Goal: Task Accomplishment & Management: Manage account settings

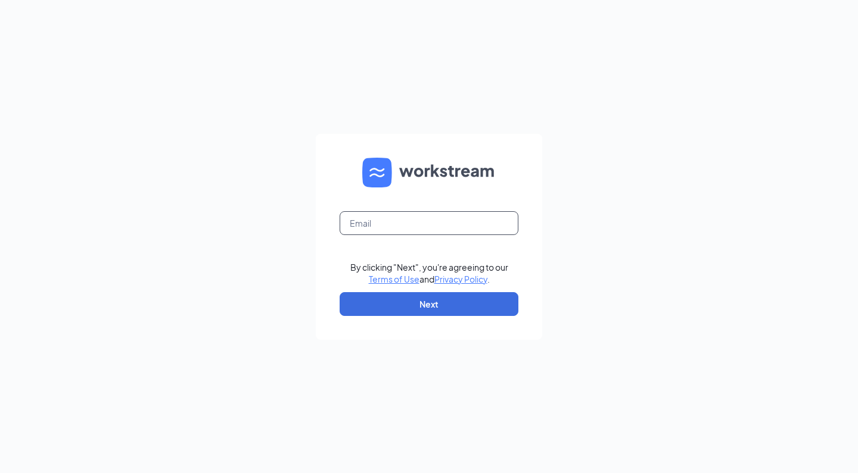
click at [357, 223] on input "text" at bounding box center [428, 223] width 179 height 24
type input "[EMAIL_ADDRESS][DOMAIN_NAME]"
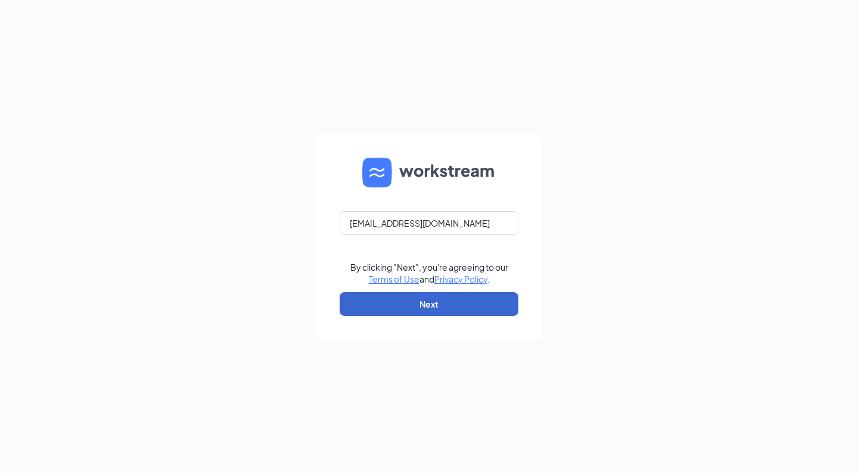
click at [451, 306] on button "Next" at bounding box center [428, 304] width 179 height 24
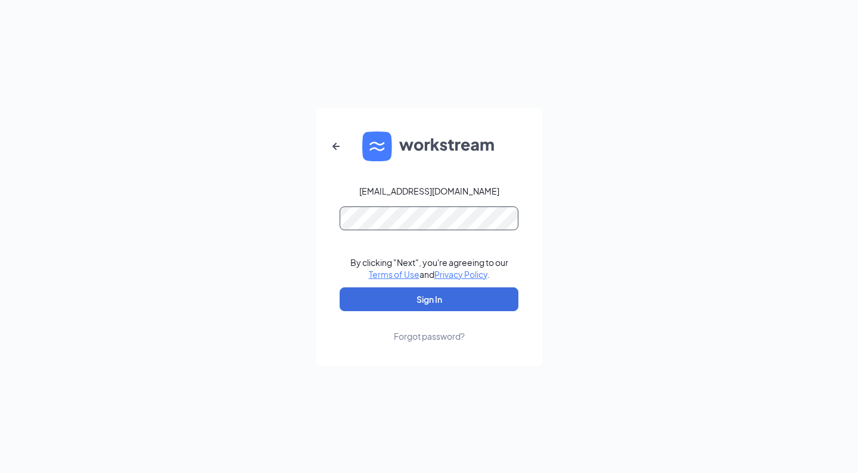
click at [429, 299] on button "Sign In" at bounding box center [428, 300] width 179 height 24
click at [429, 301] on button "Sign In" at bounding box center [428, 300] width 179 height 24
click at [441, 334] on div "Forgot password?" at bounding box center [429, 337] width 71 height 12
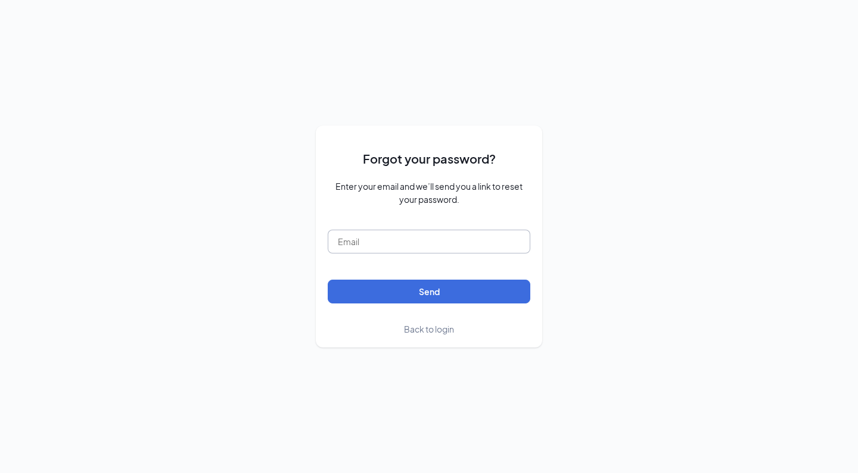
click at [422, 250] on input "text" at bounding box center [429, 242] width 202 height 24
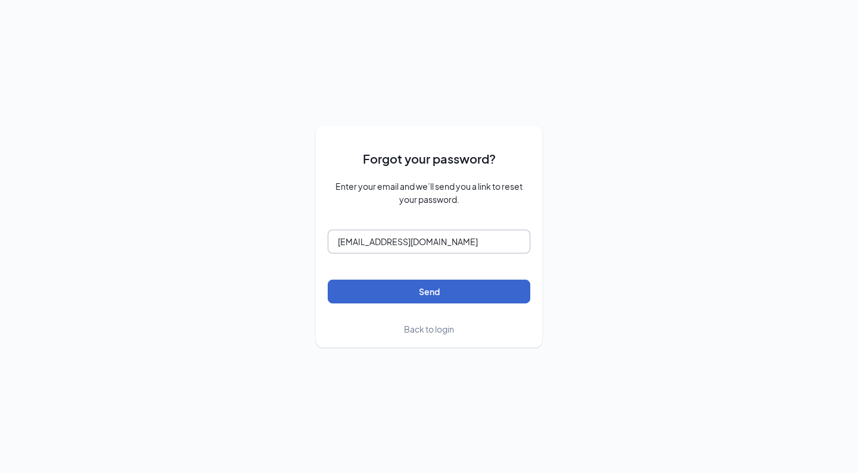
type input "[EMAIL_ADDRESS][DOMAIN_NAME]"
click at [438, 292] on button "Send" at bounding box center [429, 292] width 202 height 24
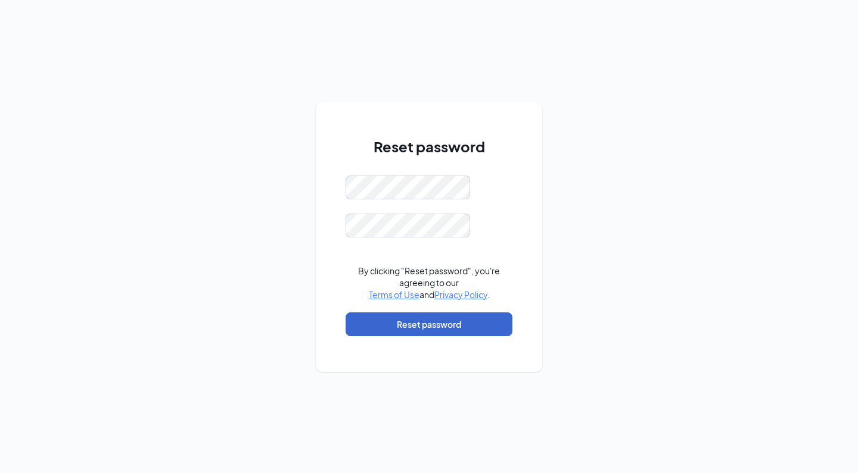
click at [413, 322] on button "Reset password" at bounding box center [428, 325] width 167 height 24
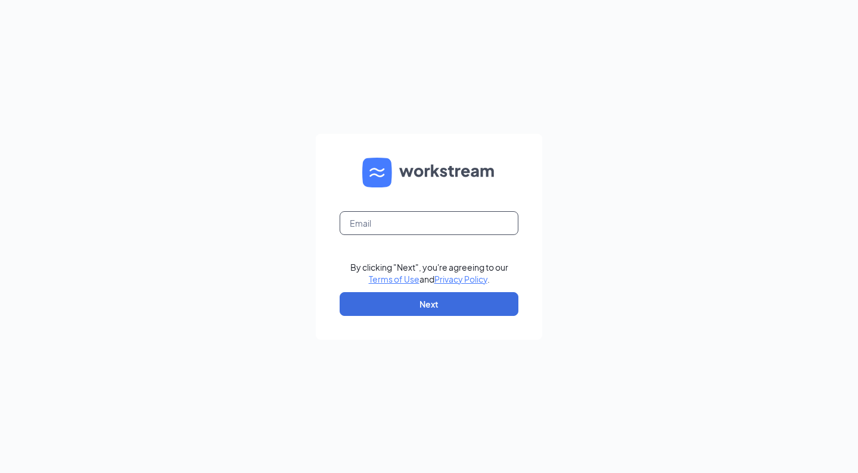
click at [422, 222] on input "text" at bounding box center [428, 223] width 179 height 24
type input "[EMAIL_ADDRESS][DOMAIN_NAME]"
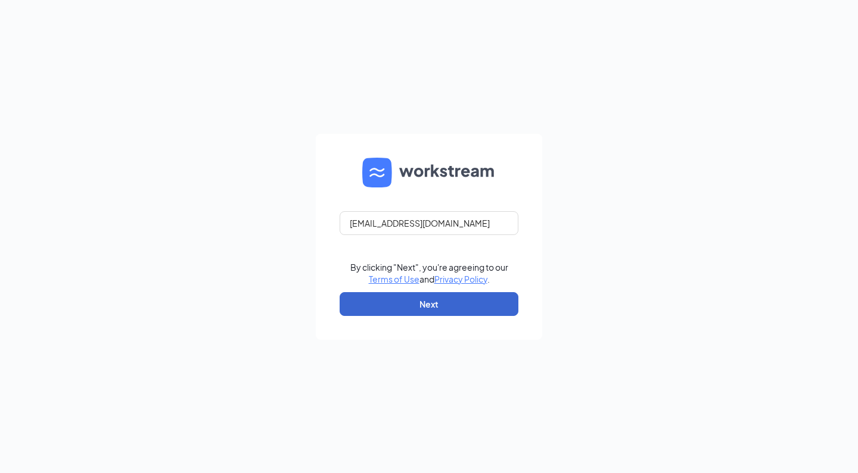
click at [407, 301] on button "Next" at bounding box center [428, 304] width 179 height 24
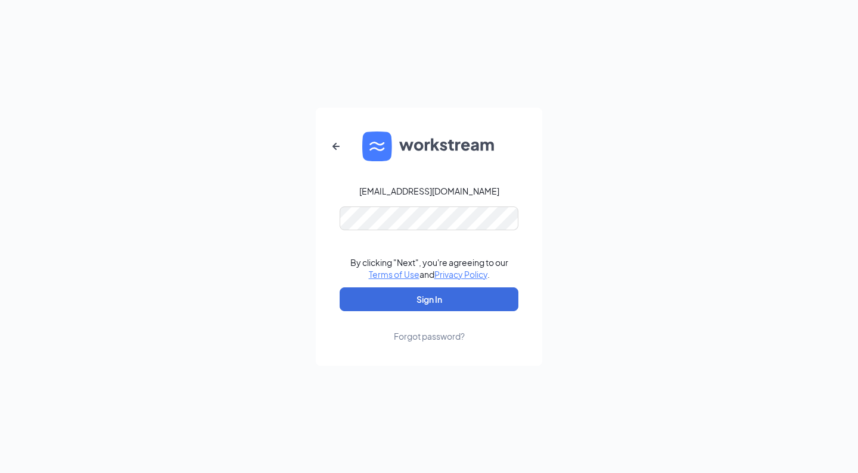
click at [429, 299] on button "Sign In" at bounding box center [428, 300] width 179 height 24
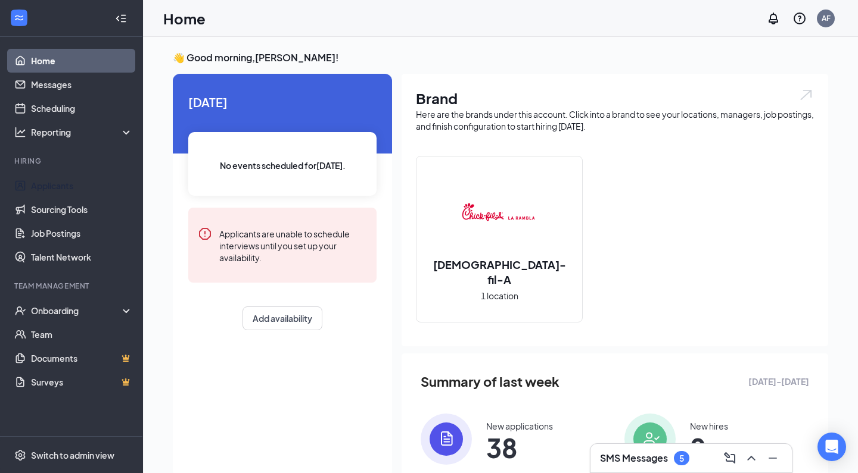
click at [64, 186] on link "Applicants" at bounding box center [82, 186] width 102 height 24
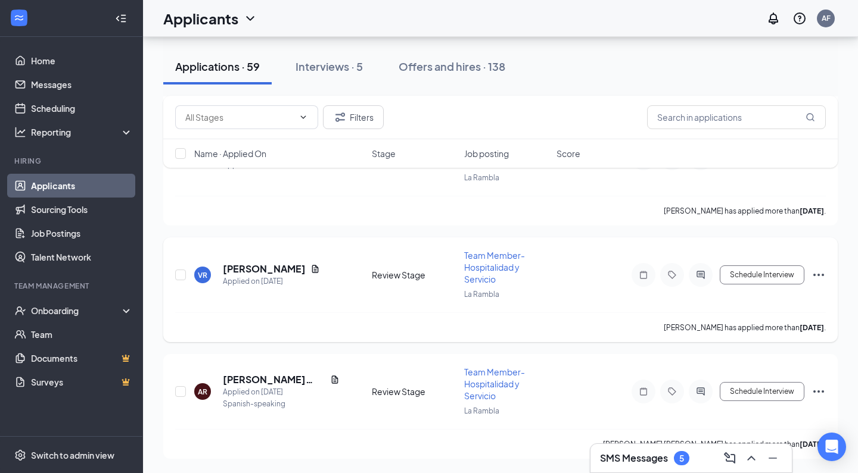
scroll to position [6710, 0]
click at [289, 379] on h5 "[PERSON_NAME] [PERSON_NAME]" at bounding box center [274, 379] width 102 height 13
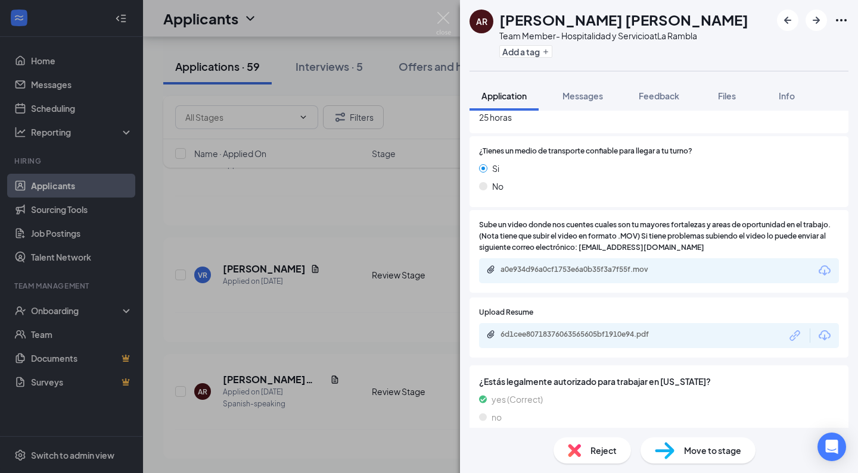
scroll to position [1001, 0]
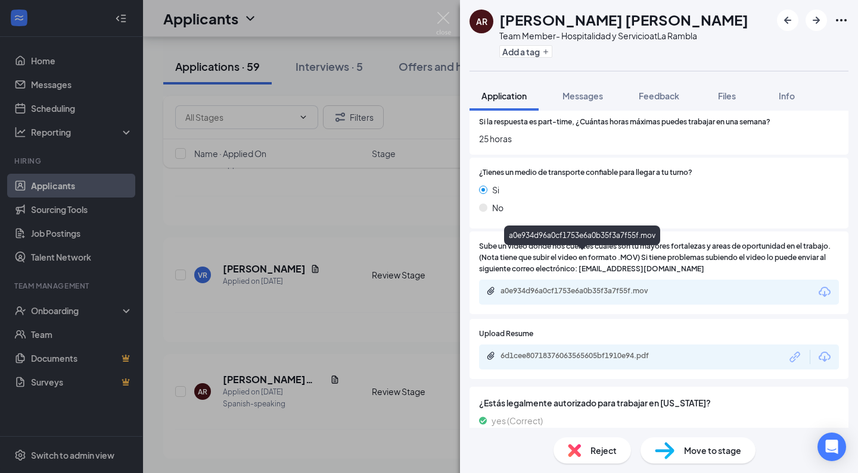
click at [630, 286] on div "a0e934d96a0cf1753e6a0b35f3a7f55f.mov" at bounding box center [583, 291] width 167 height 10
click at [622, 319] on div "Upload Resume 6d1cee80718376063565605bf1910e94.pdf" at bounding box center [658, 349] width 379 height 60
click at [694, 201] on div "No" at bounding box center [659, 207] width 360 height 13
click at [825, 285] on icon "Download" at bounding box center [824, 292] width 14 height 14
click at [360, 227] on div "AR [PERSON_NAME] [PERSON_NAME] Team Member- Hospitalidad y Servicio at La Rambl…" at bounding box center [429, 236] width 858 height 473
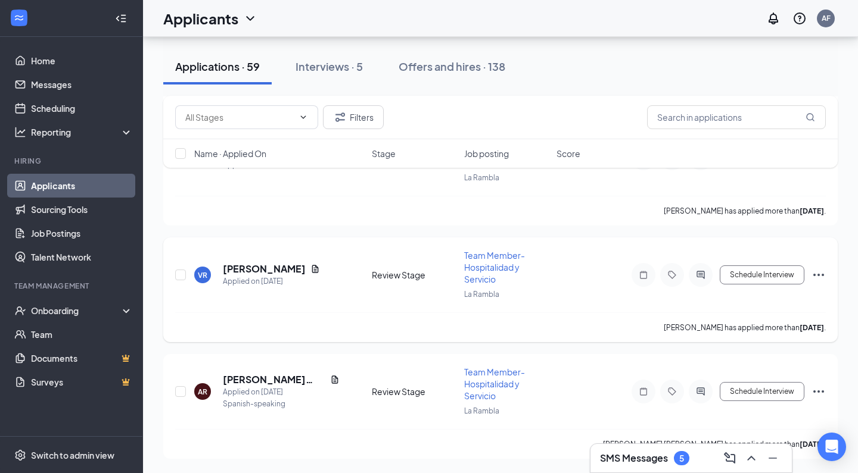
scroll to position [6710, 0]
click at [275, 274] on h5 "[PERSON_NAME]" at bounding box center [264, 269] width 83 height 13
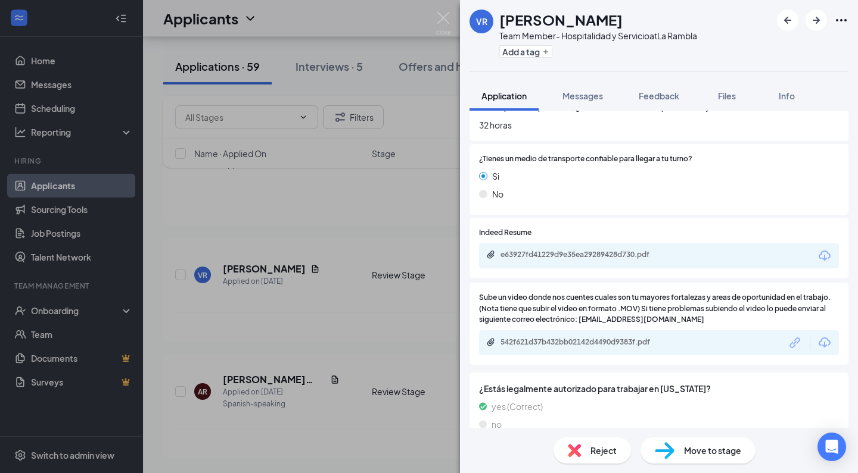
scroll to position [975, 0]
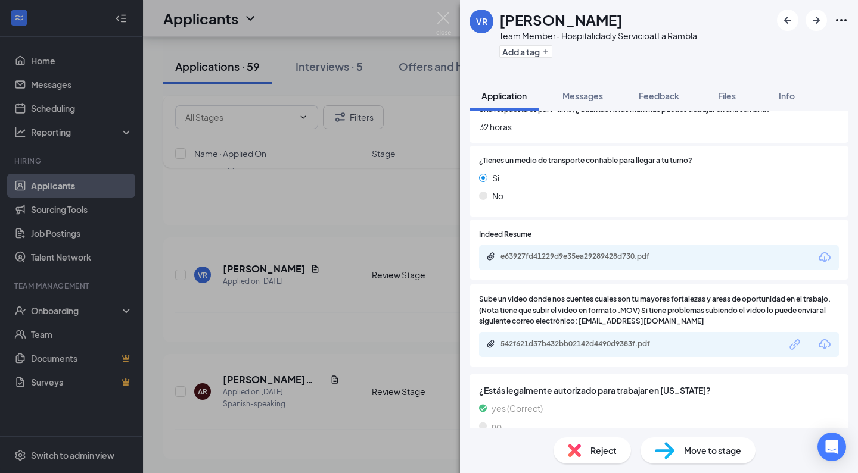
click at [825, 339] on icon "Download" at bounding box center [824, 344] width 12 height 10
click at [625, 339] on div "542f621d37b432bb02142d4490d9383f.pdf" at bounding box center [583, 344] width 167 height 10
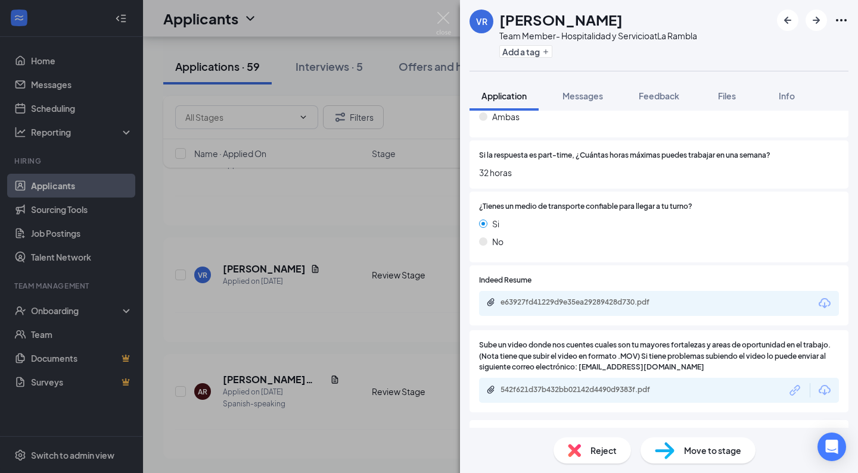
scroll to position [931, 0]
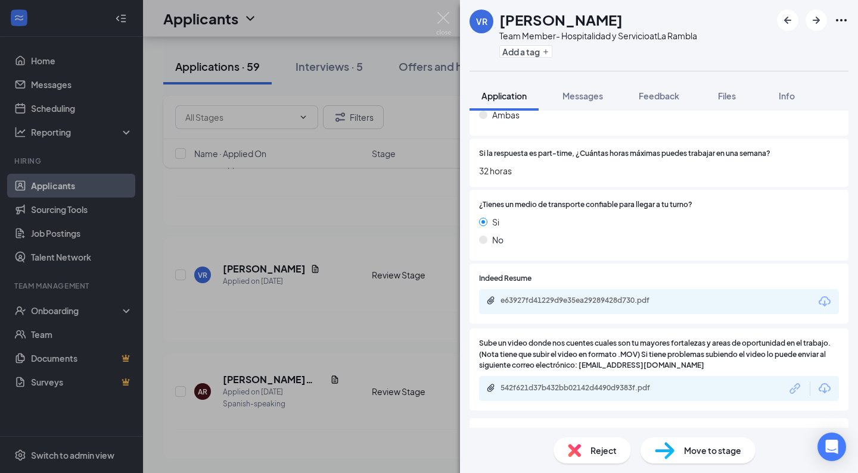
click at [422, 220] on div "VR [PERSON_NAME] Team Member- Hospitalidad y Servicio at [GEOGRAPHIC_DATA] Add …" at bounding box center [429, 236] width 858 height 473
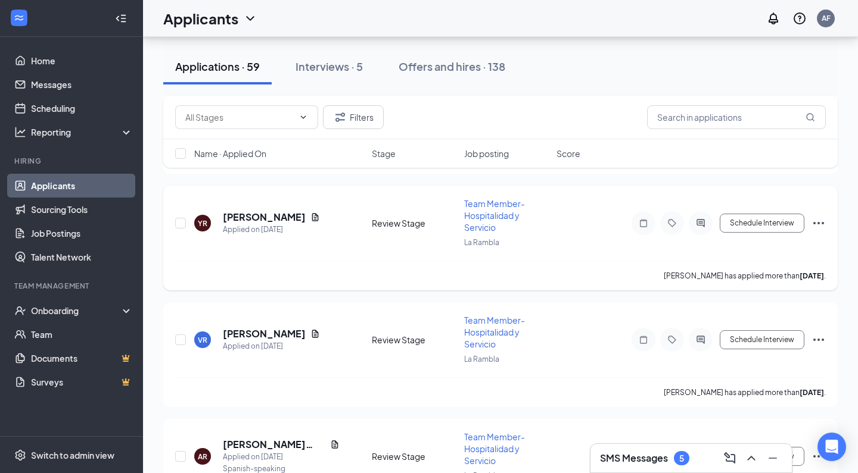
scroll to position [6611, 0]
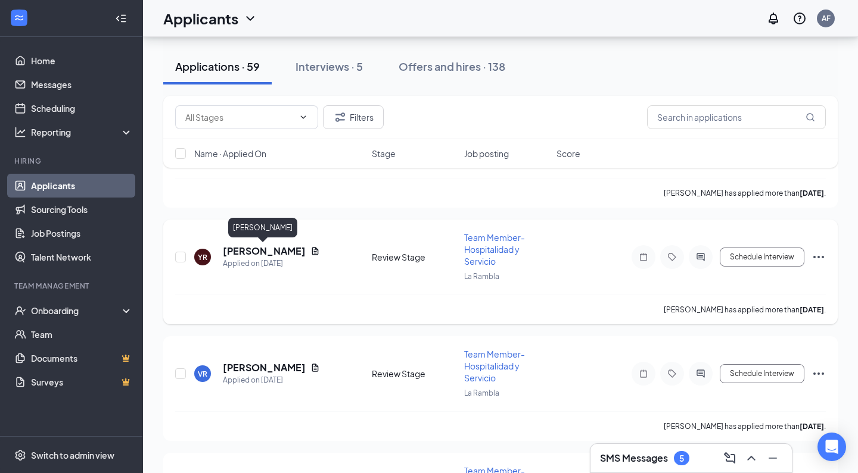
click at [267, 248] on h5 "[PERSON_NAME]" at bounding box center [264, 251] width 83 height 13
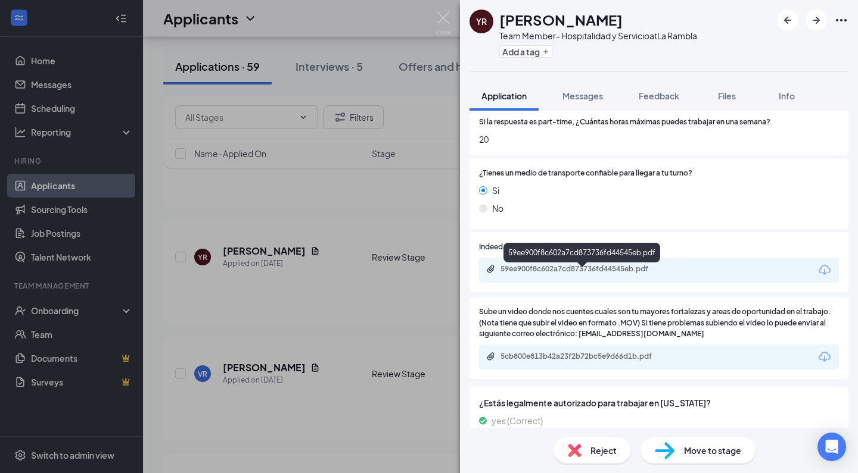
scroll to position [988, 0]
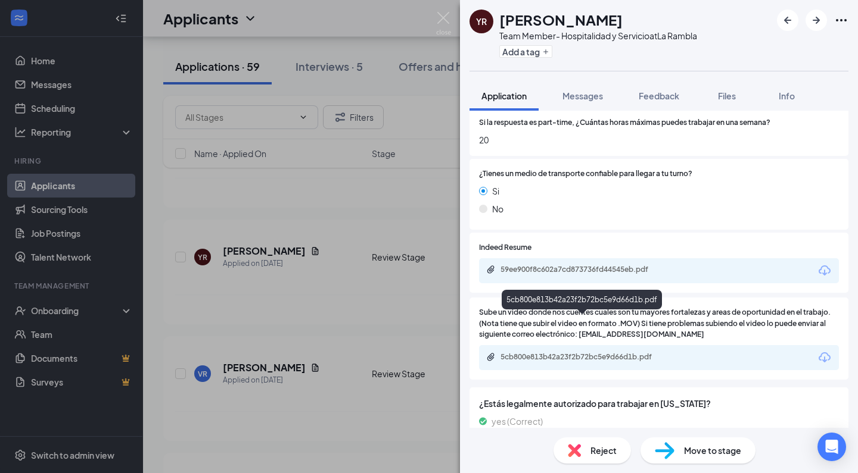
click at [581, 353] on div "5cb800e813b42a23f2b72bc5e9d66d1b.pdf" at bounding box center [583, 358] width 167 height 10
click at [690, 298] on div "Sube un video donde nos cuentes cuales son tu mayores fortalezas y areas de opo…" at bounding box center [658, 339] width 379 height 83
click at [403, 253] on div "YR [PERSON_NAME] Team Member- Hospitalidad y Servicio at La Rambla Add a tag Ap…" at bounding box center [429, 236] width 858 height 473
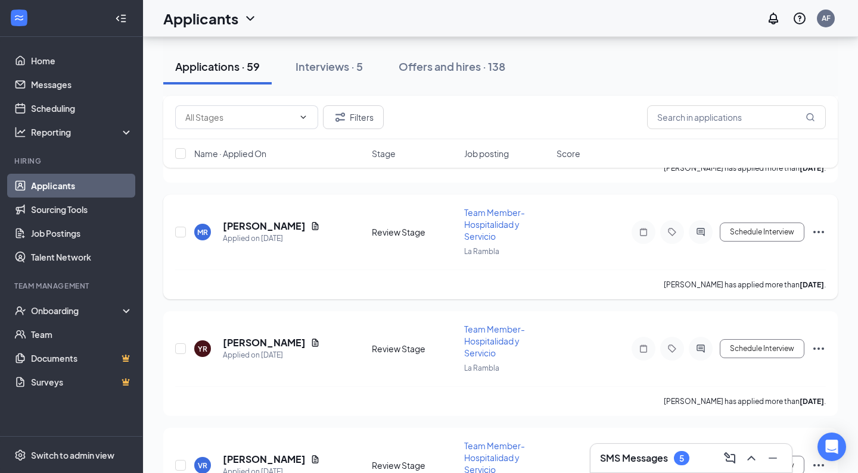
scroll to position [6507, 0]
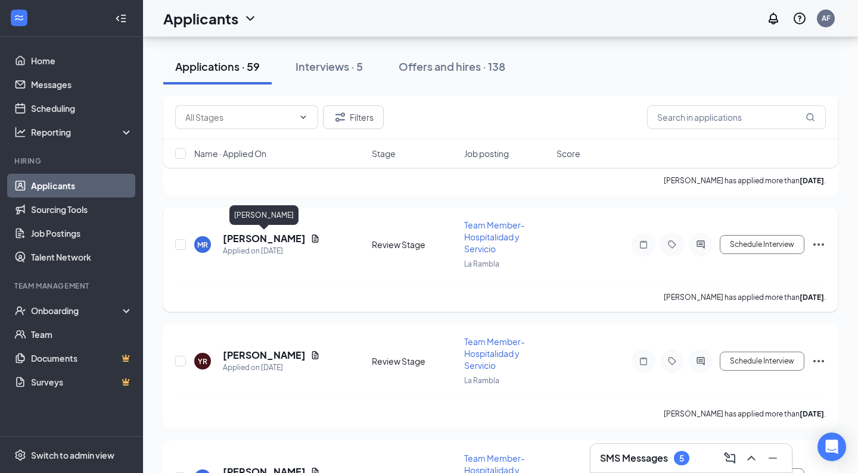
click at [270, 239] on h5 "[PERSON_NAME]" at bounding box center [264, 238] width 83 height 13
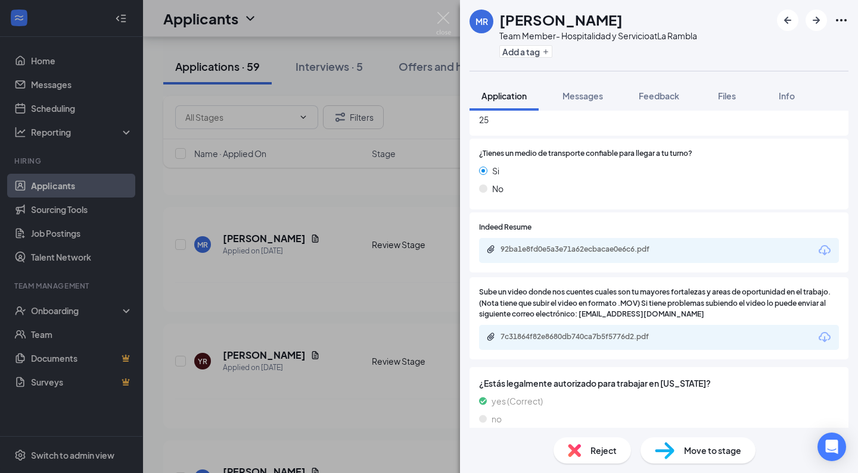
scroll to position [975, 0]
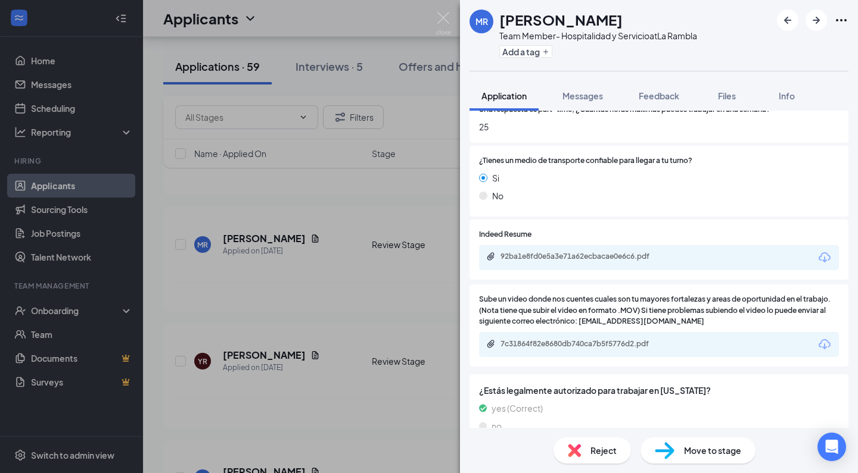
click at [351, 266] on div "[PERSON_NAME] Team Member- Hospitalidad y Servicio at La Rambla Add a tag Appli…" at bounding box center [429, 236] width 858 height 473
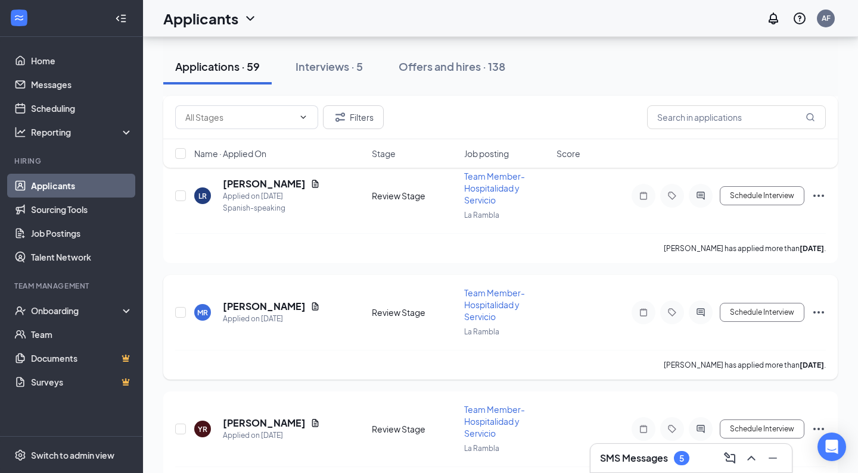
scroll to position [6404, 0]
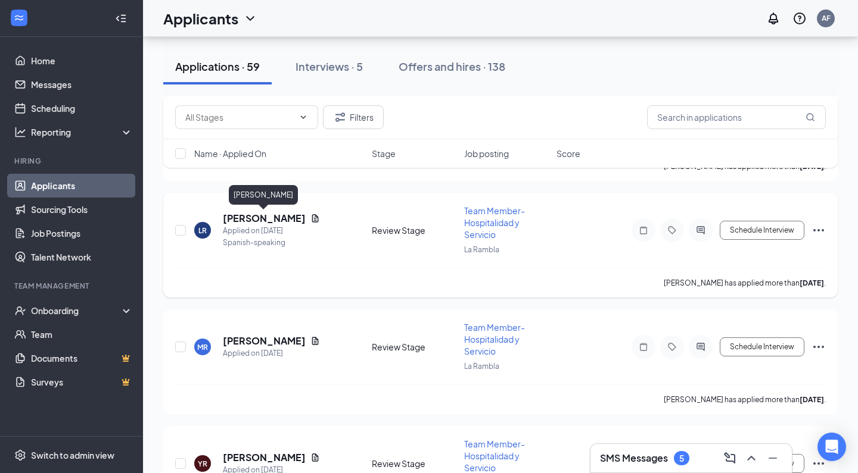
click at [289, 216] on h5 "[PERSON_NAME]" at bounding box center [264, 218] width 83 height 13
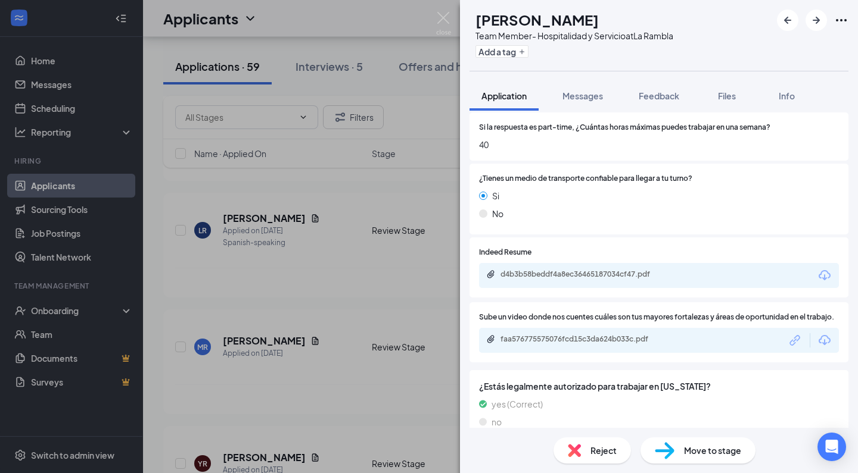
scroll to position [954, 0]
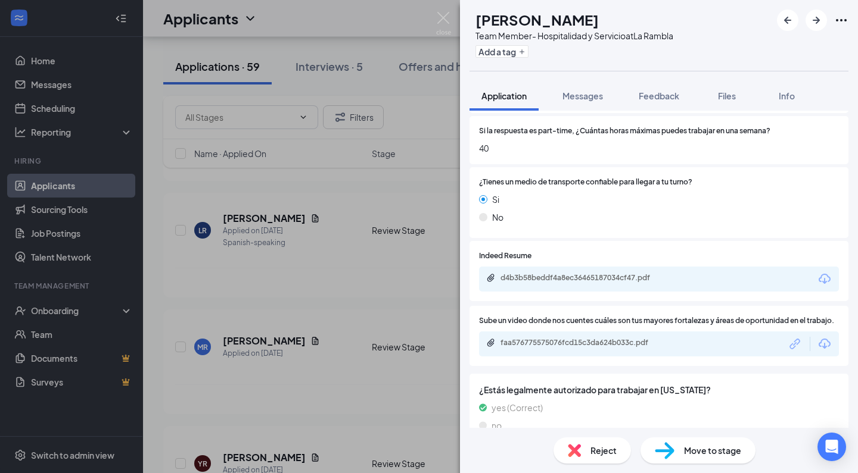
click at [381, 307] on div "LR [PERSON_NAME] Team Member- Hospitalidad y Servicio at [GEOGRAPHIC_DATA] Add …" at bounding box center [429, 236] width 858 height 473
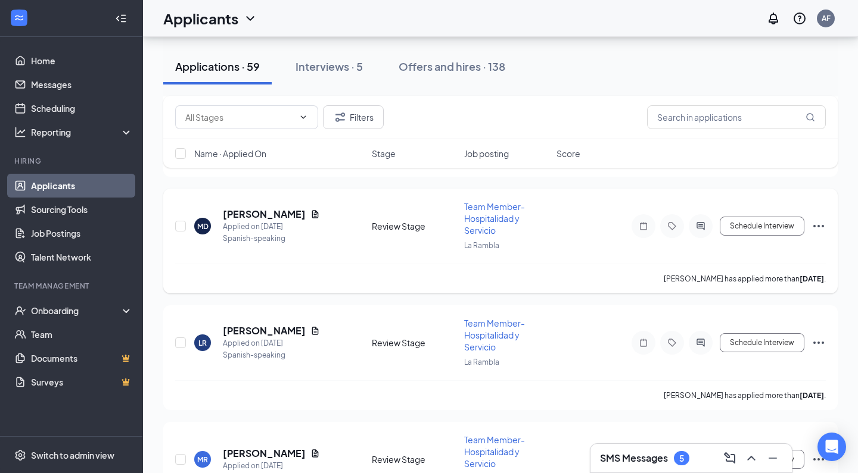
scroll to position [6284, 0]
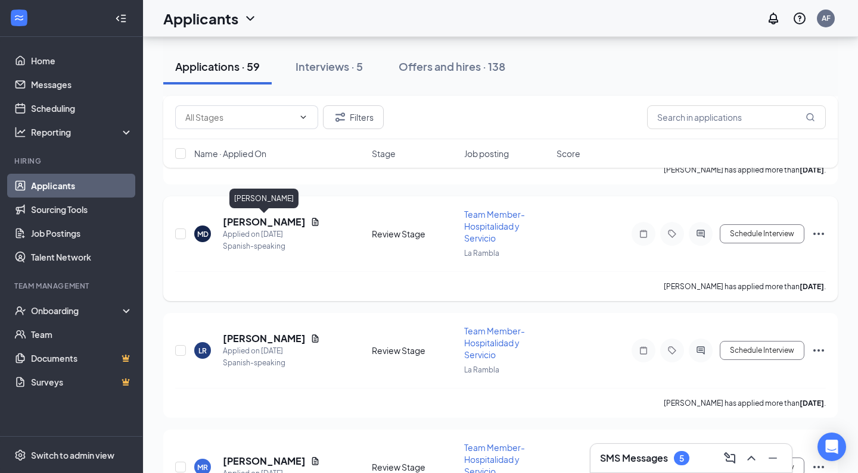
click at [266, 222] on h5 "[PERSON_NAME]" at bounding box center [264, 222] width 83 height 13
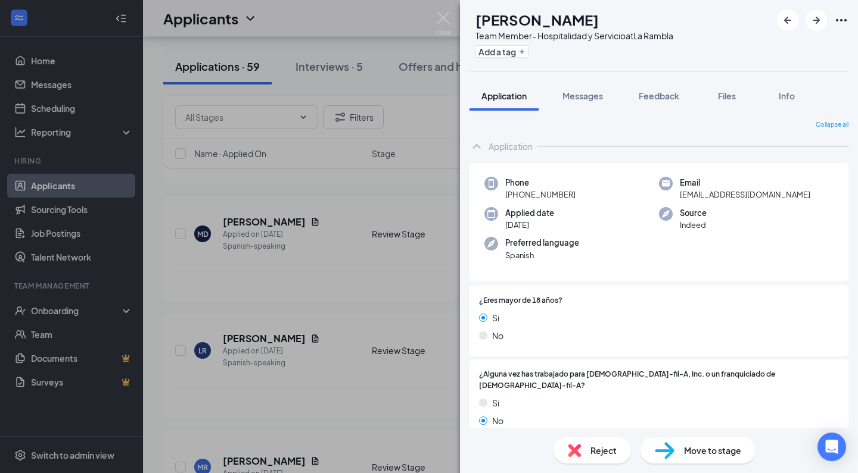
click at [261, 276] on div "MD [PERSON_NAME] Team Member- Hospitalidad y Servicio at [GEOGRAPHIC_DATA] Add …" at bounding box center [429, 236] width 858 height 473
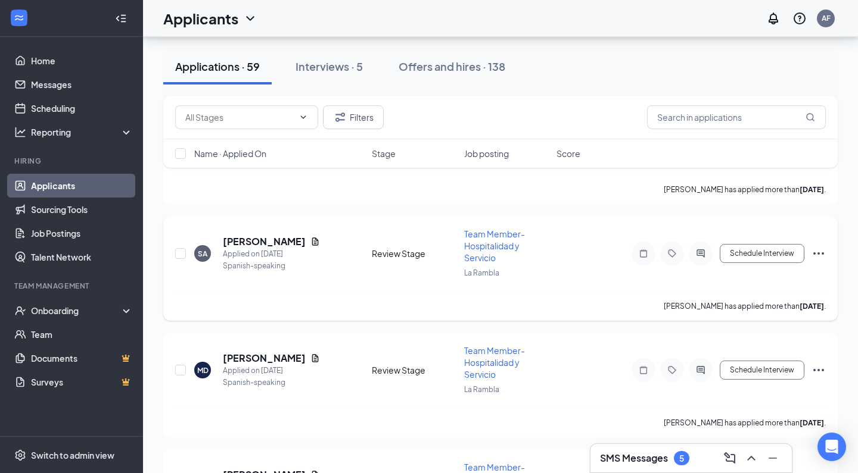
scroll to position [6146, 0]
click at [257, 244] on h5 "[PERSON_NAME]" at bounding box center [264, 242] width 83 height 13
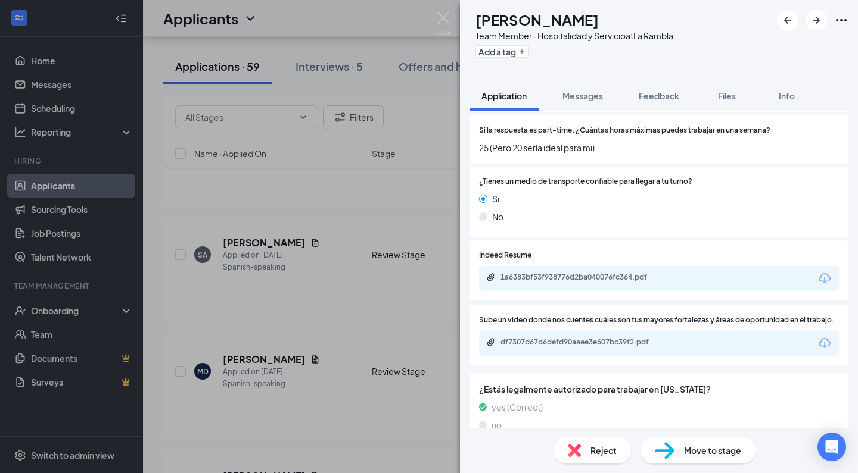
scroll to position [1058, 0]
click at [359, 267] on div "SA [PERSON_NAME] Team Member- Hospitalidad y Servicio at [GEOGRAPHIC_DATA] Add …" at bounding box center [429, 236] width 858 height 473
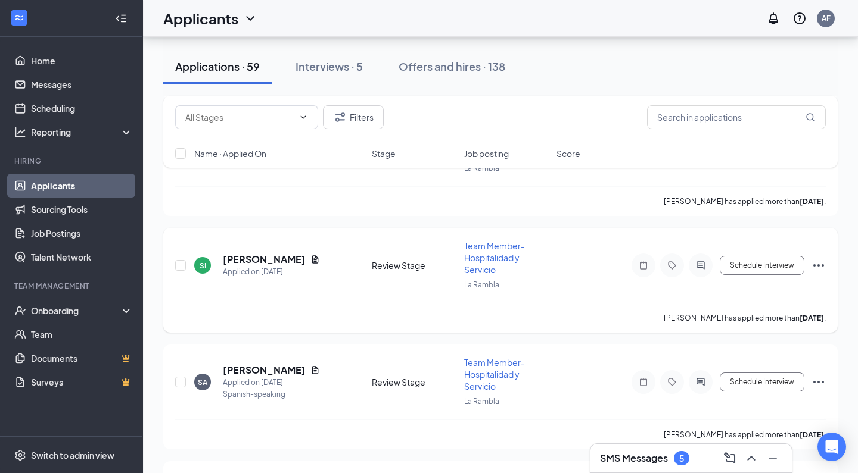
scroll to position [6018, 0]
click at [274, 263] on h5 "[PERSON_NAME]" at bounding box center [264, 260] width 83 height 13
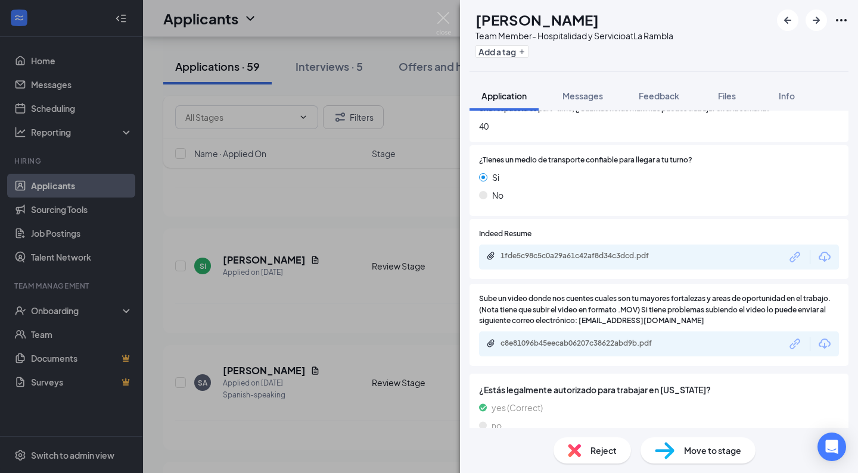
scroll to position [962, 0]
click at [574, 339] on div "c8e81096b45eecab06207c38622abd9b.pdf" at bounding box center [583, 344] width 167 height 10
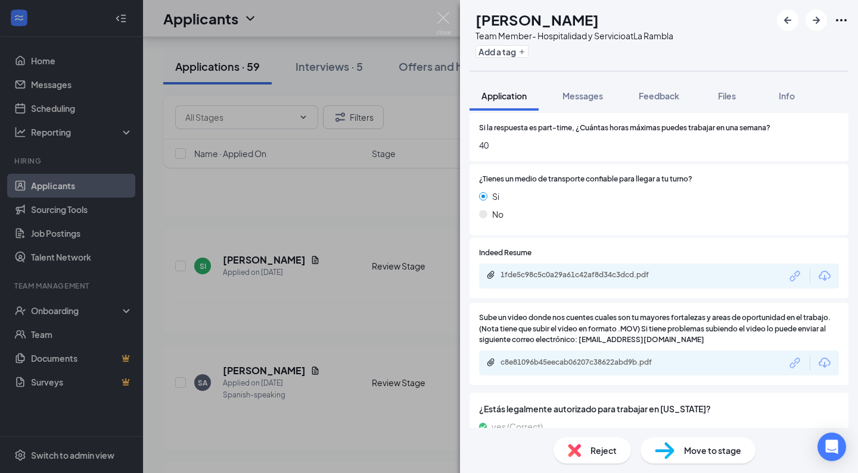
scroll to position [941, 0]
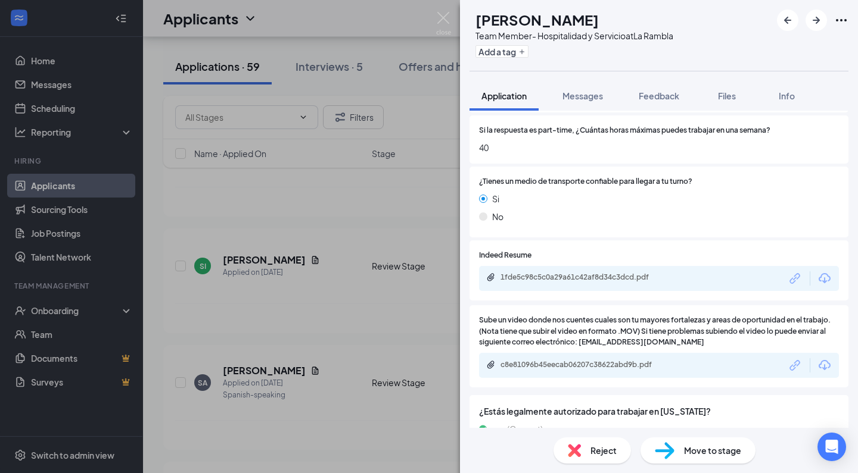
click at [390, 262] on div "SI [PERSON_NAME] Team Member- Hospitalidad y Servicio at La Rambla Add a tag Ap…" at bounding box center [429, 236] width 858 height 473
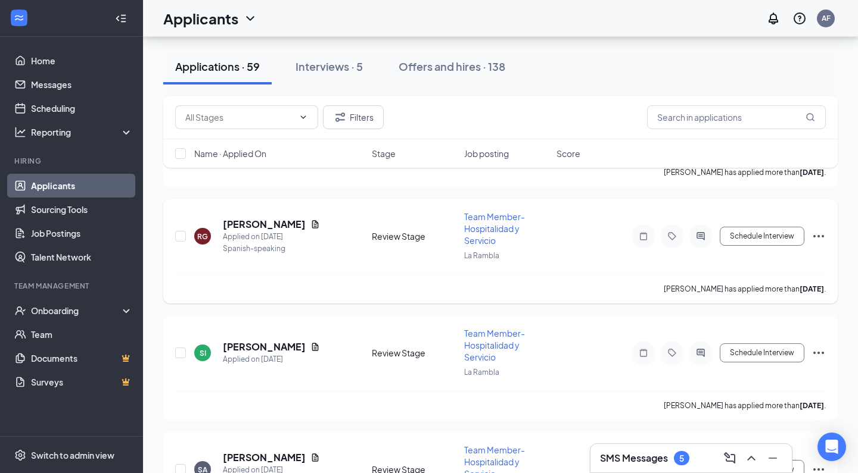
scroll to position [5928, 0]
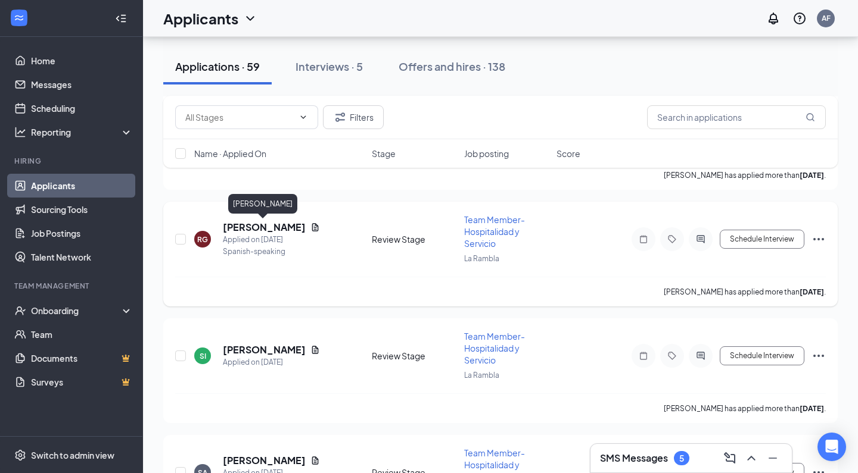
click at [289, 225] on h5 "[PERSON_NAME]" at bounding box center [264, 227] width 83 height 13
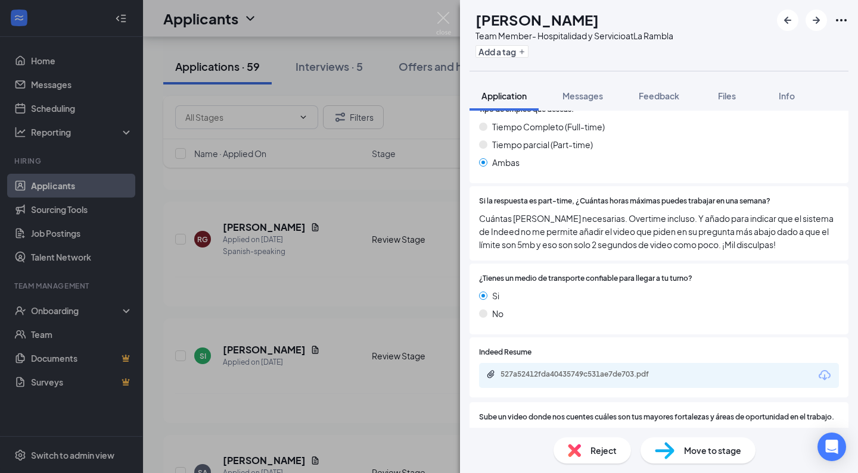
scroll to position [911, 0]
